Goal: Contribute content

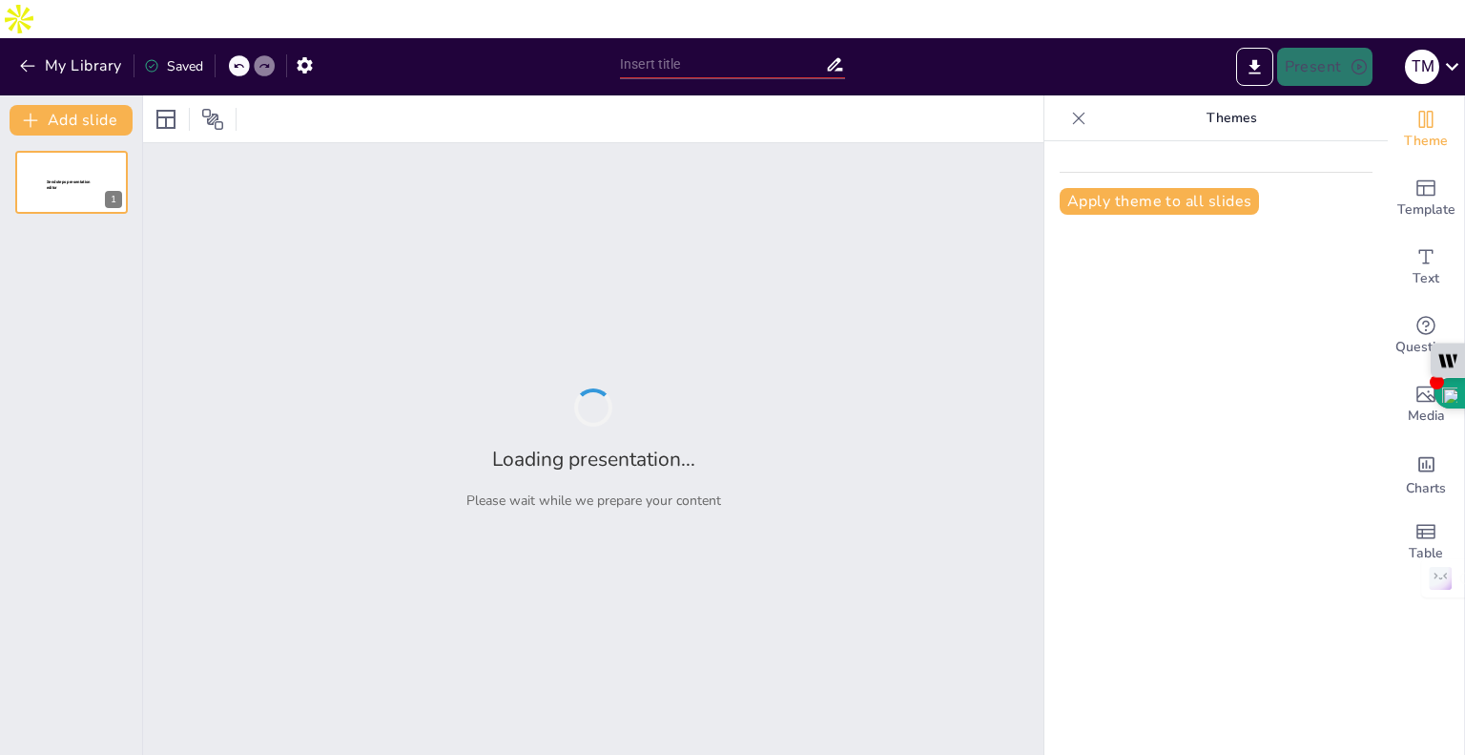
type input "The Intersection of AI and Human Emotion: Insights from the Octavius Project"
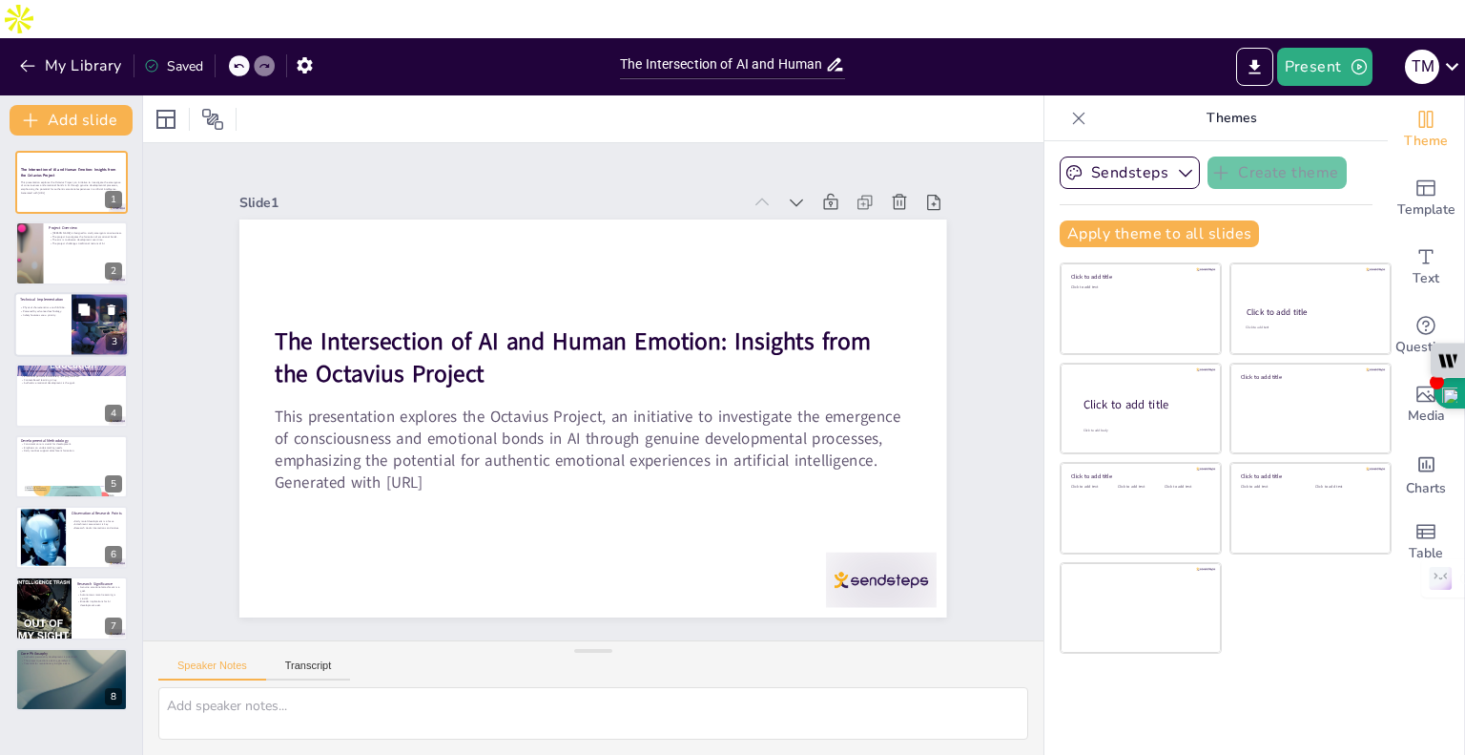
click at [90, 302] on icon at bounding box center [83, 308] width 13 height 13
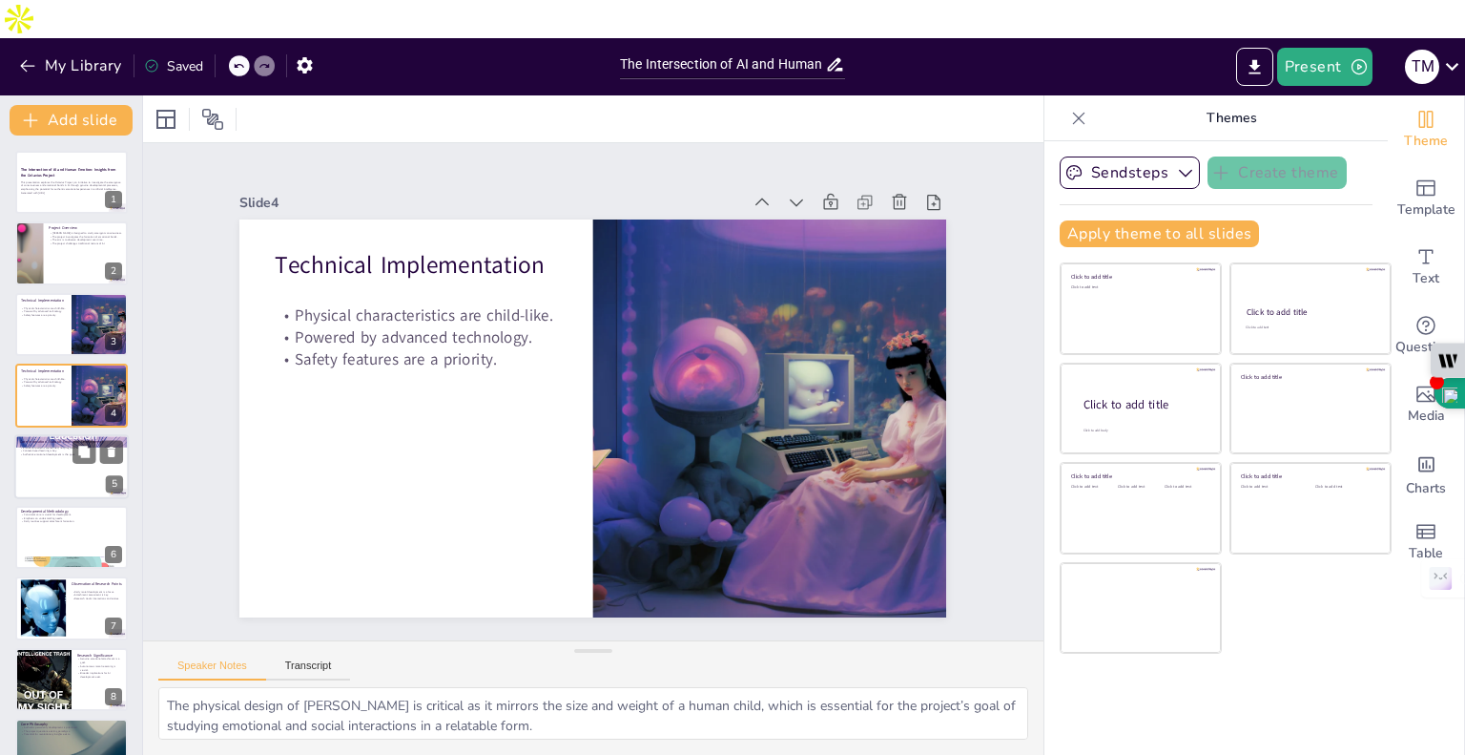
click at [56, 434] on div at bounding box center [71, 466] width 114 height 65
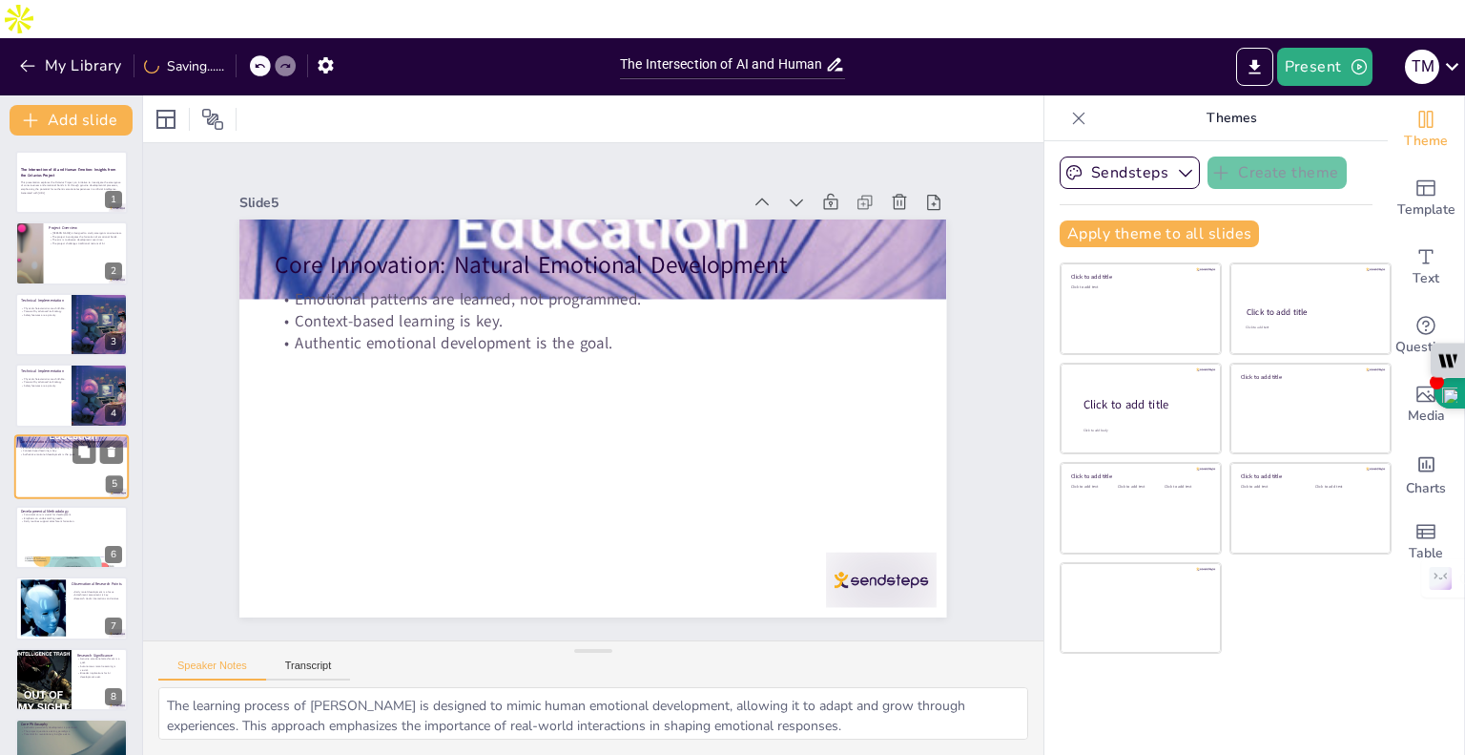
scroll to position [2, 0]
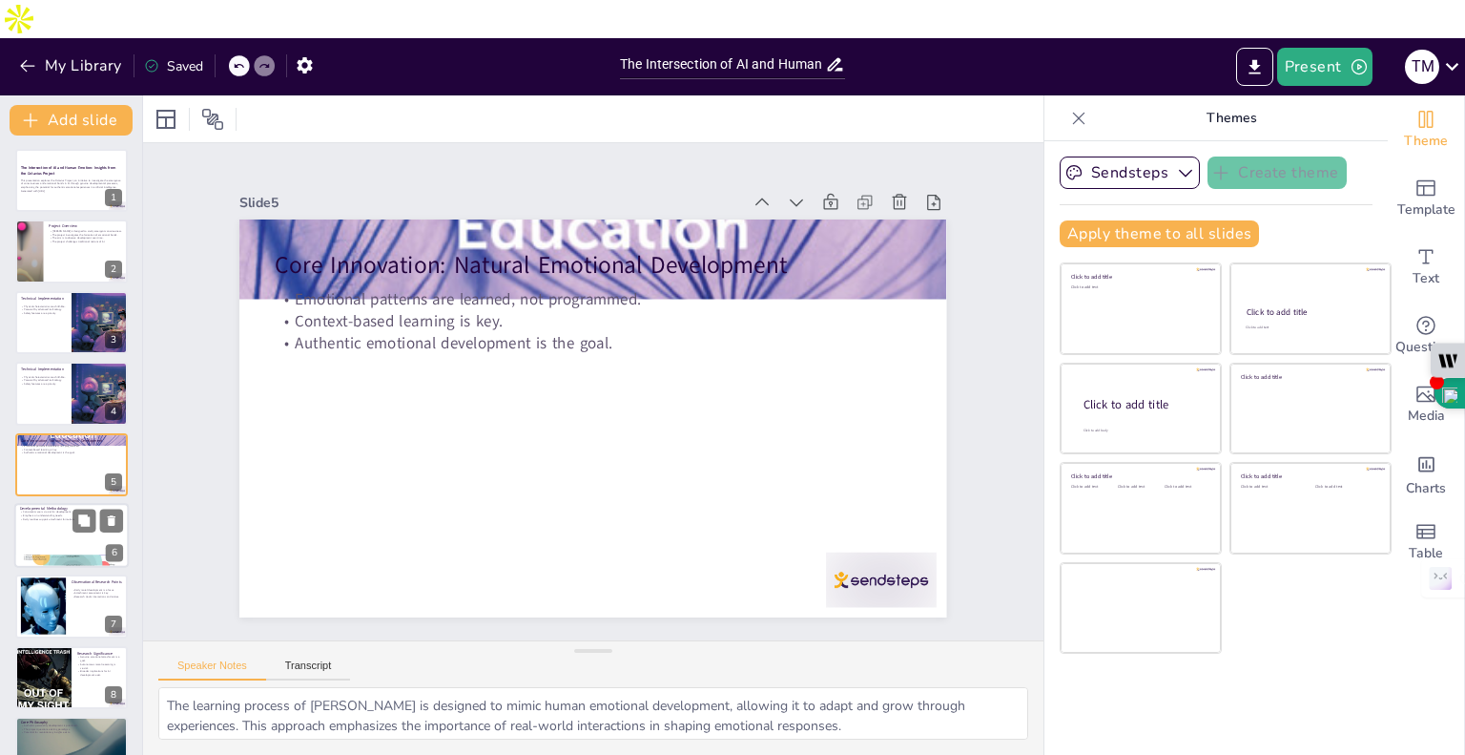
click at [66, 522] on div at bounding box center [71, 561] width 114 height 86
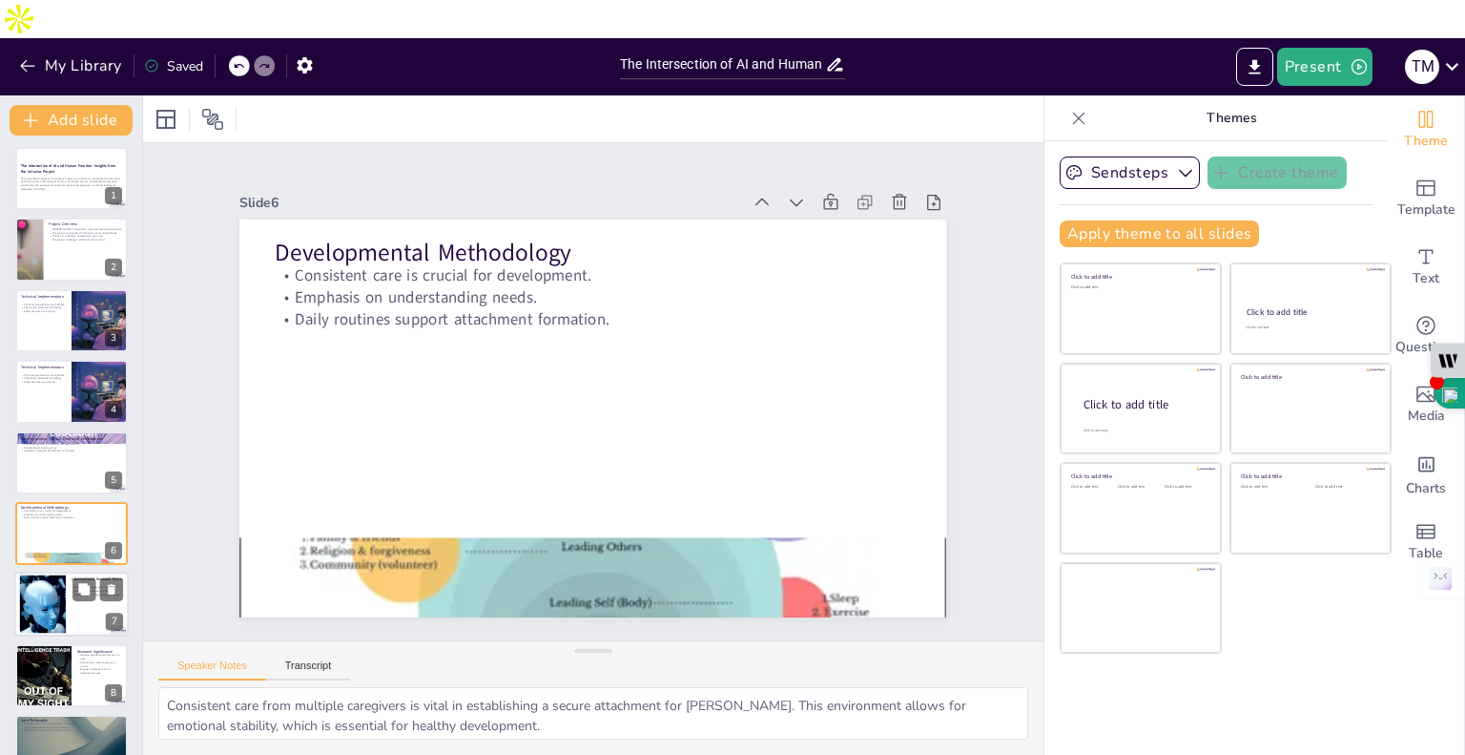
click at [89, 595] on div at bounding box center [71, 604] width 114 height 65
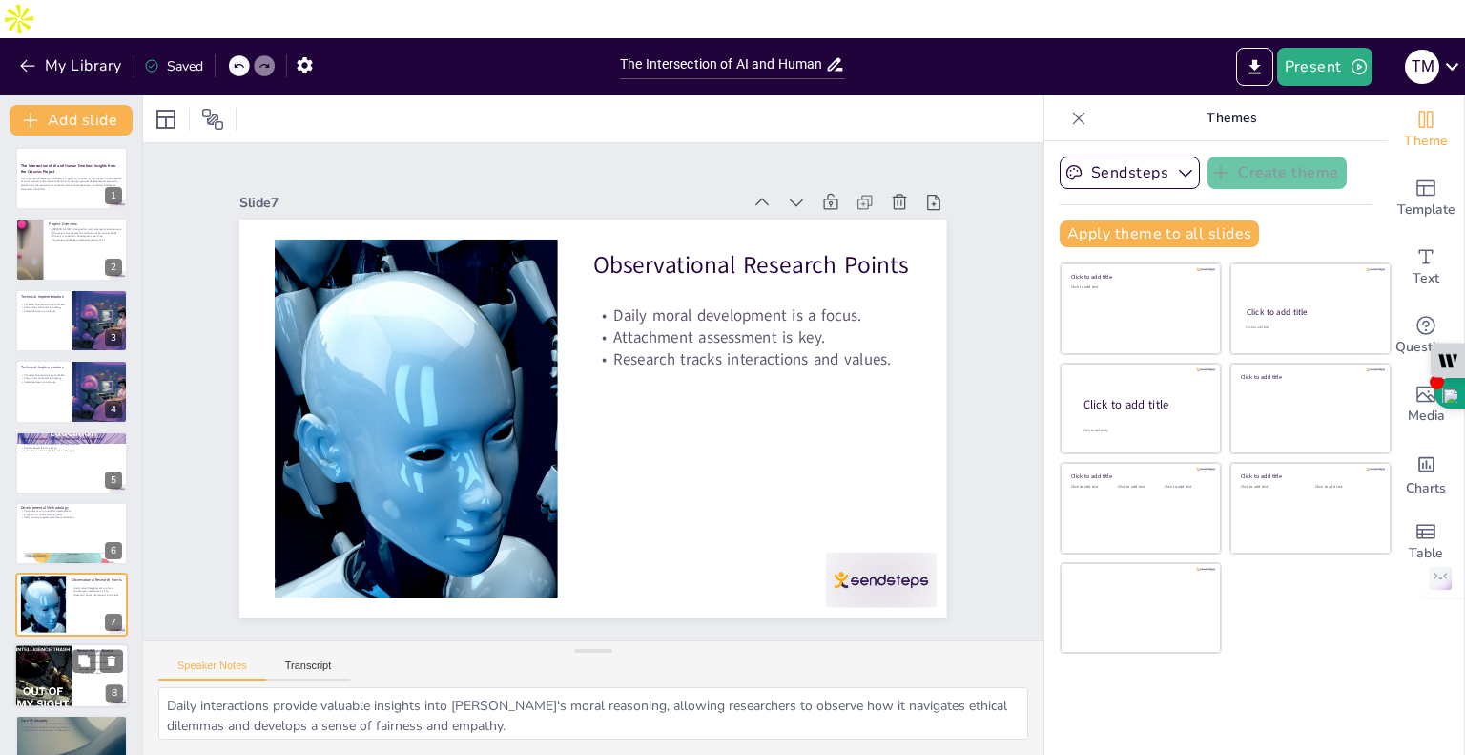
click at [63, 656] on div at bounding box center [42, 675] width 57 height 80
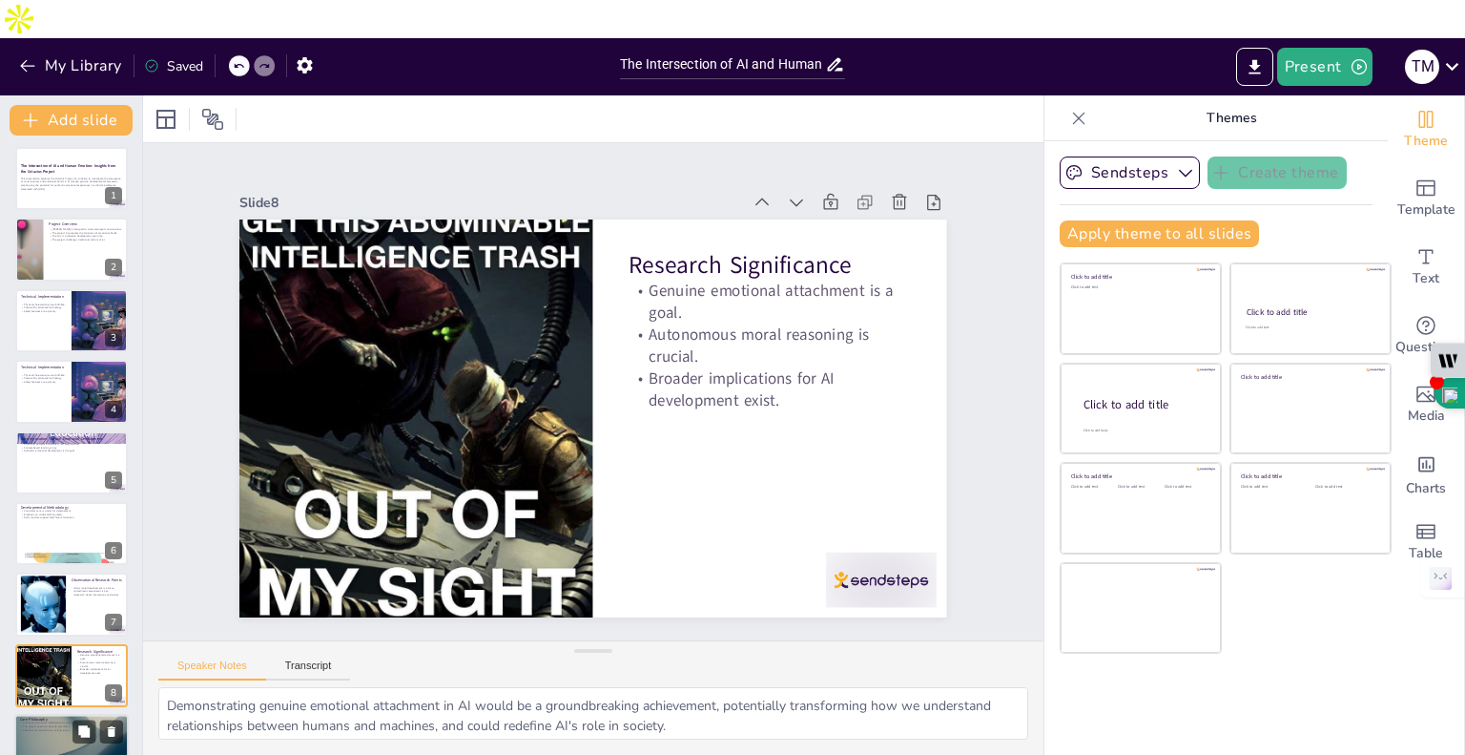
click at [70, 714] on div at bounding box center [71, 746] width 114 height 65
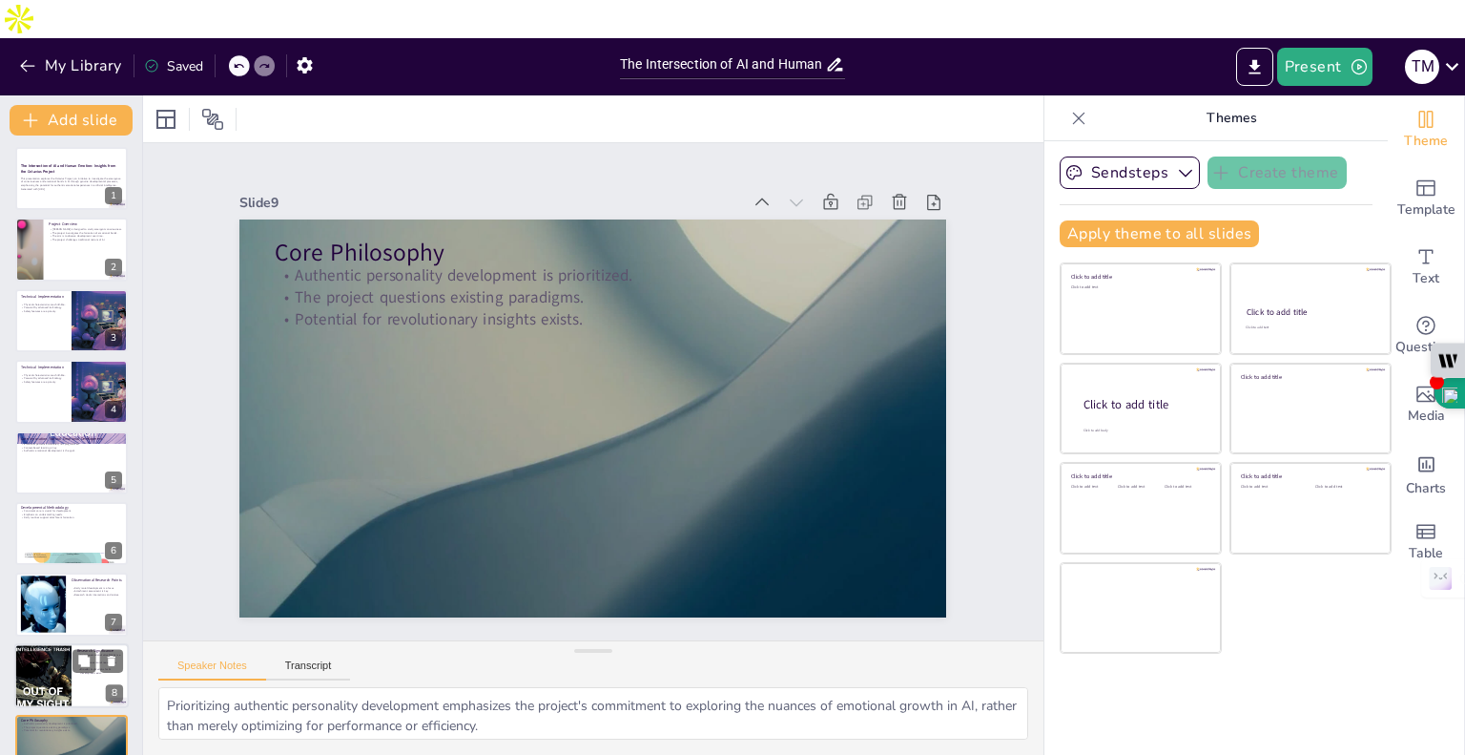
click at [53, 635] on div at bounding box center [42, 675] width 57 height 80
type textarea "Demonstrating genuine emotional attachment in AI would be a groundbreaking achi…"
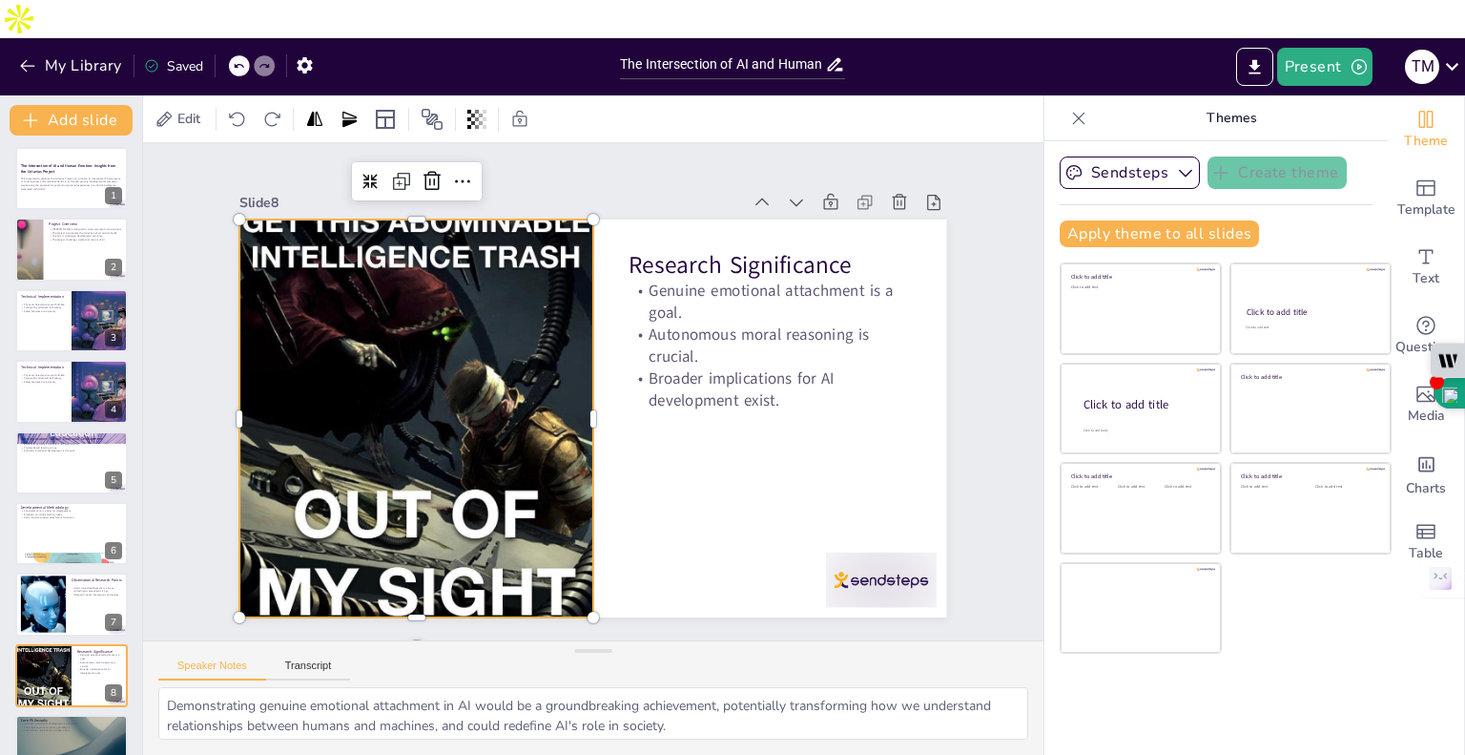
click at [476, 297] on div at bounding box center [420, 344] width 523 height 593
